Goal: Find specific page/section: Find specific page/section

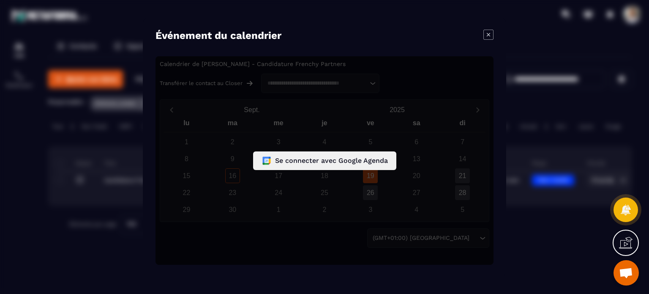
click at [405, 75] on div "Se connecter avec Google Agenda" at bounding box center [325, 160] width 338 height 208
click at [372, 83] on div "Se connecter avec Google Agenda" at bounding box center [325, 160] width 338 height 208
click at [200, 85] on div "Se connecter avec Google Agenda" at bounding box center [325, 160] width 338 height 208
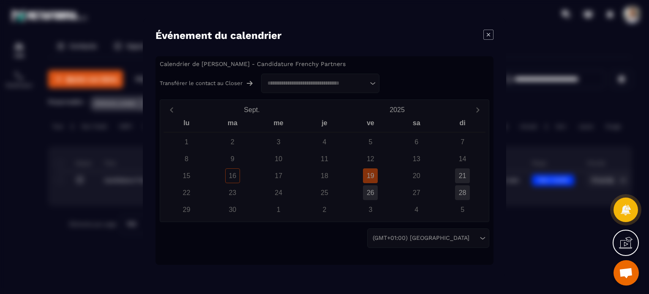
click at [384, 43] on div "Événement du calendrier" at bounding box center [325, 37] width 338 height 14
click at [491, 33] on icon "Modal window" at bounding box center [489, 35] width 10 height 10
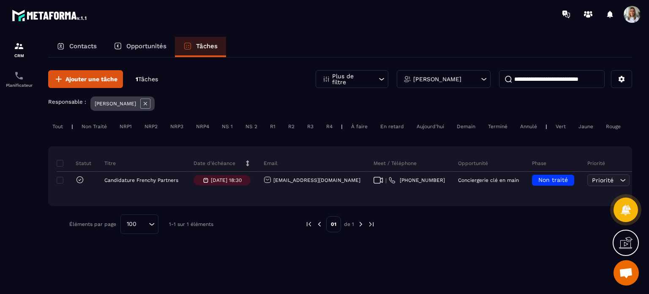
click at [209, 45] on p "Tâches" at bounding box center [207, 46] width 22 height 8
click at [479, 77] on div "[PERSON_NAME]" at bounding box center [444, 79] width 94 height 18
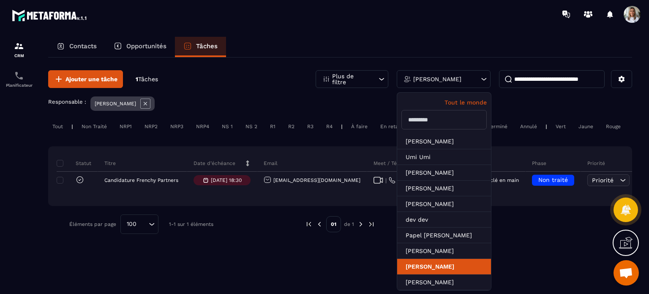
click at [431, 263] on li "[PERSON_NAME]" at bounding box center [444, 267] width 94 height 16
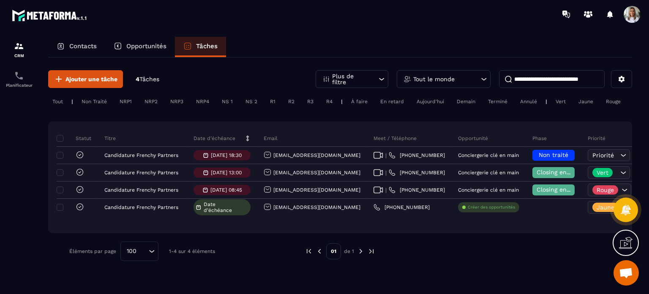
click at [98, 97] on div "Non Traité" at bounding box center [94, 101] width 34 height 10
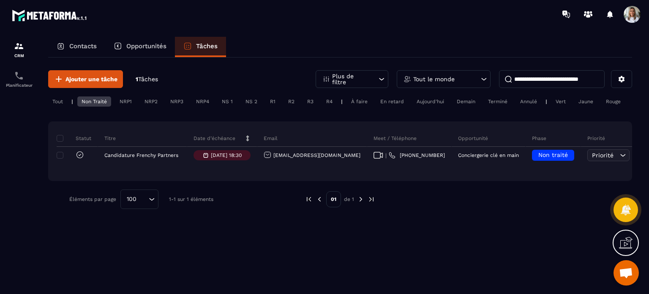
click at [61, 102] on div "Tout" at bounding box center [57, 101] width 19 height 10
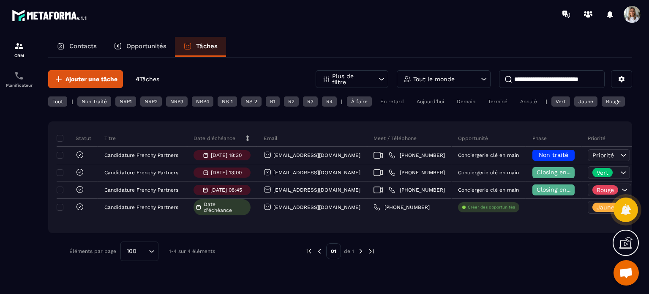
click at [98, 99] on div "Non Traité" at bounding box center [94, 101] width 34 height 10
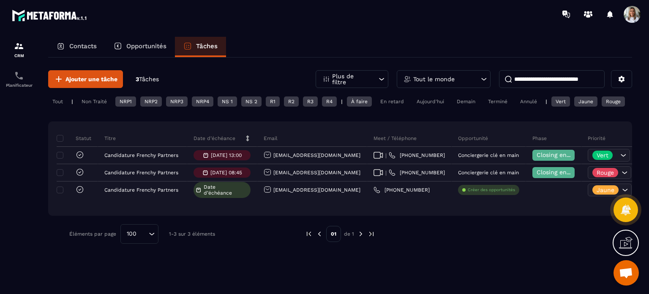
click at [98, 102] on div "Non Traité" at bounding box center [94, 101] width 34 height 10
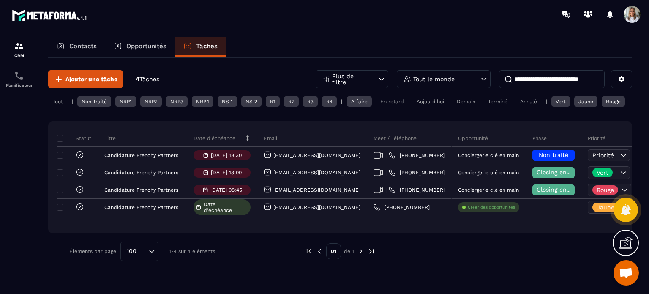
click at [55, 103] on div "Tout" at bounding box center [57, 101] width 19 height 10
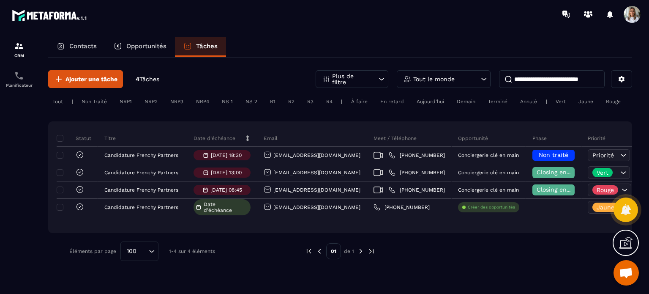
click at [107, 104] on div "Non Traité" at bounding box center [94, 101] width 34 height 10
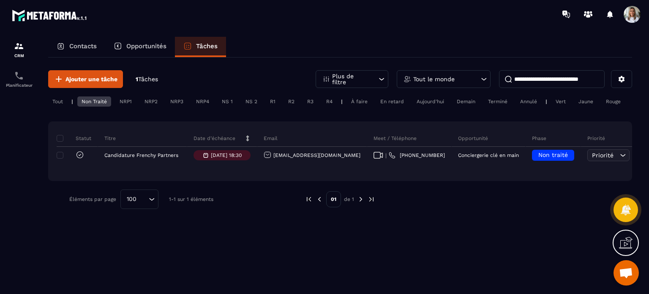
click at [98, 104] on div "Non Traité" at bounding box center [94, 101] width 34 height 10
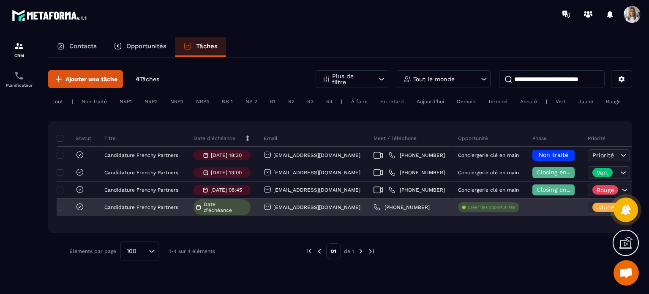
click at [213, 207] on span "Date d’échéance" at bounding box center [226, 207] width 45 height 12
